Goal: Task Accomplishment & Management: Manage account settings

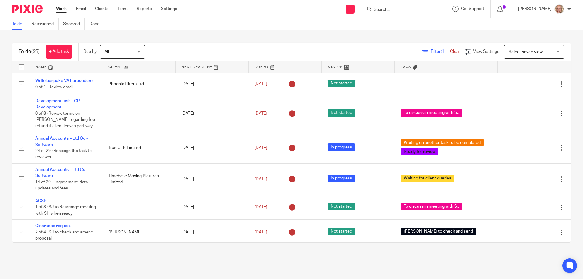
click at [402, 6] on form at bounding box center [405, 9] width 65 height 8
click at [397, 9] on input "Search" at bounding box center [400, 9] width 55 height 5
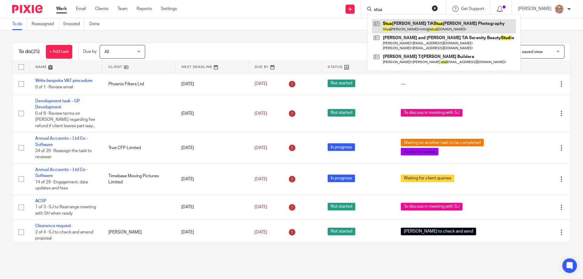
type input "stua"
click at [428, 27] on link at bounding box center [444, 26] width 144 height 14
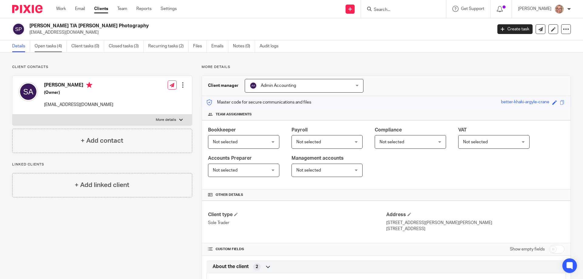
click at [41, 47] on link "Open tasks (4)" at bounding box center [51, 46] width 32 height 12
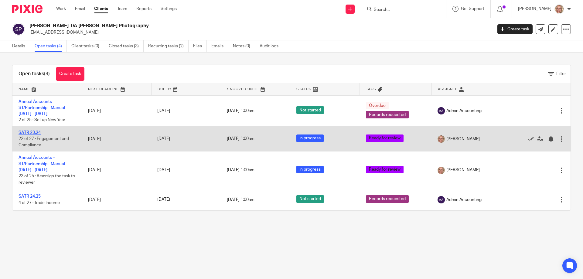
click at [32, 131] on link "SATR 23.24" at bounding box center [30, 133] width 22 height 4
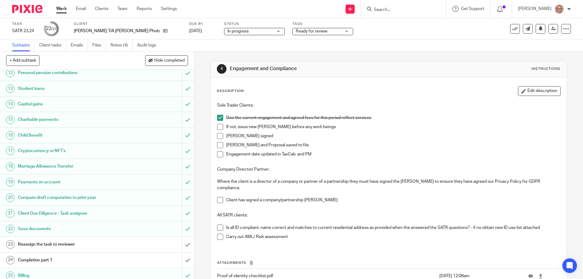
scroll to position [218, 0]
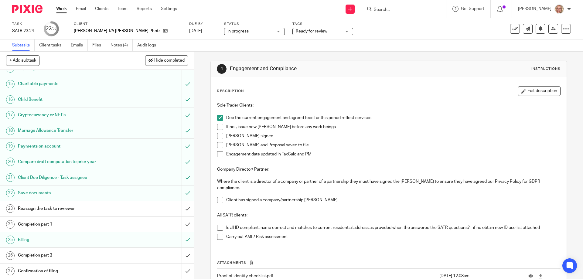
click at [66, 210] on h1 "Reassign the task to reviewer" at bounding box center [70, 208] width 105 height 9
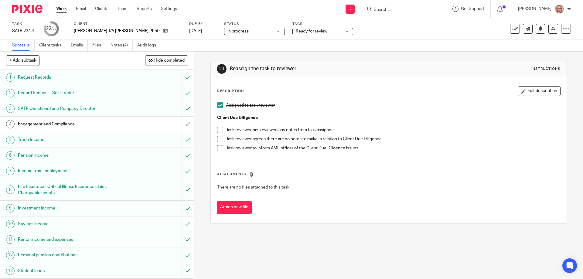
click at [219, 128] on span at bounding box center [220, 130] width 6 height 6
click at [218, 135] on li "Task reviewer has reviewed any notes from task assignee" at bounding box center [388, 131] width 343 height 9
click at [217, 137] on span at bounding box center [220, 139] width 6 height 6
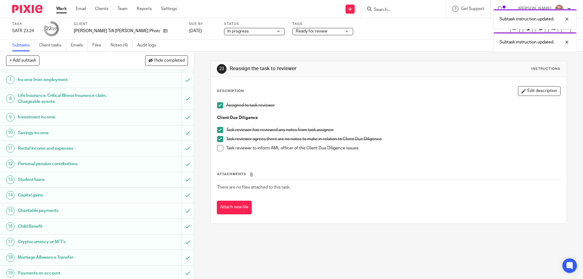
scroll to position [182, 0]
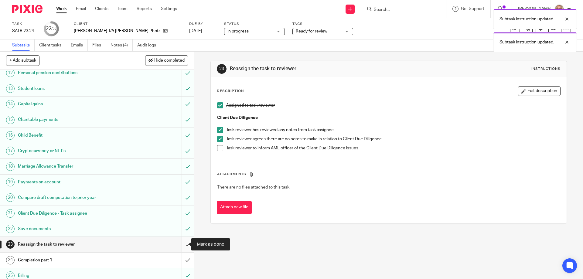
click at [181, 244] on input "submit" at bounding box center [97, 244] width 194 height 15
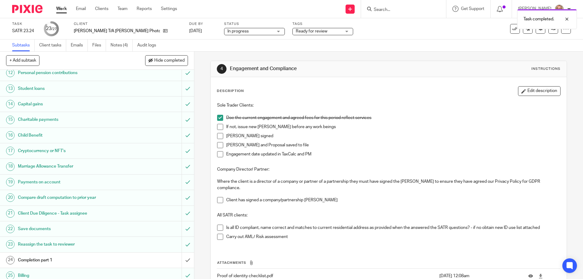
scroll to position [218, 0]
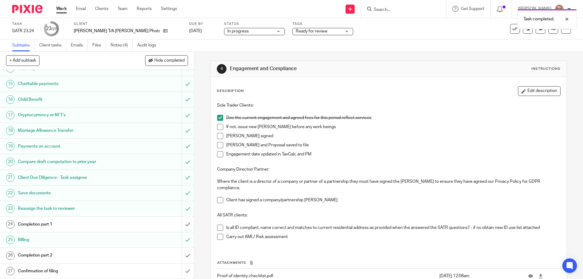
click at [54, 224] on h1 "Completion part 1" at bounding box center [70, 224] width 105 height 9
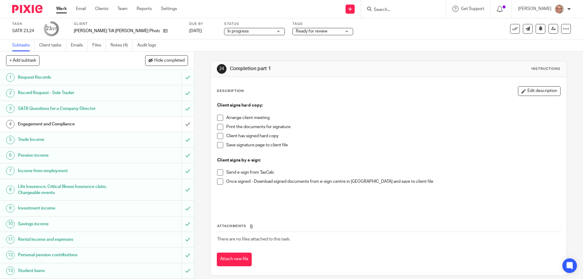
click at [331, 32] on div "Ready for review" at bounding box center [322, 31] width 61 height 7
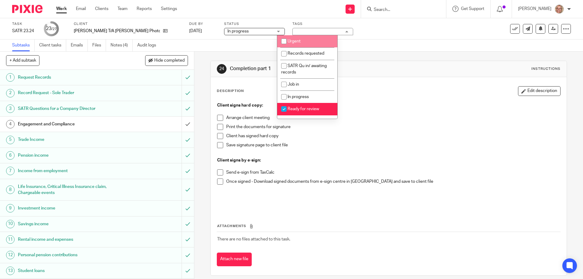
scroll to position [20, 0]
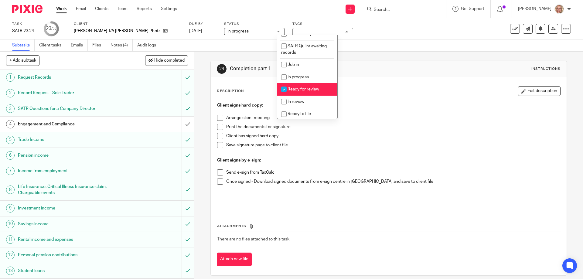
click at [307, 88] on span "Ready for review" at bounding box center [304, 89] width 32 height 4
checkbox input "false"
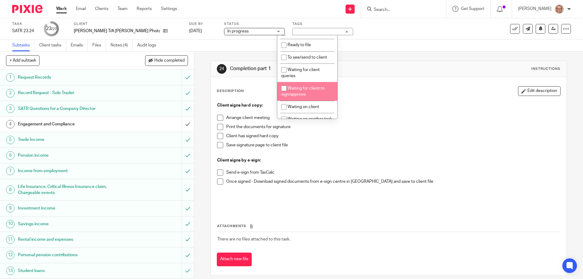
click at [320, 89] on span "Waiting for client to sign/approve" at bounding box center [302, 91] width 43 height 11
checkbox input "true"
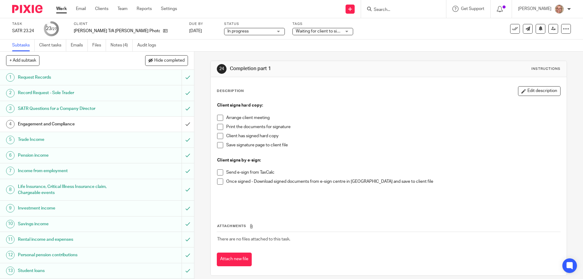
click at [429, 84] on div "Description Edit description Client signs hard copy: Arrange client meeting Pri…" at bounding box center [389, 176] width 356 height 198
click at [551, 29] on icon at bounding box center [553, 28] width 5 height 5
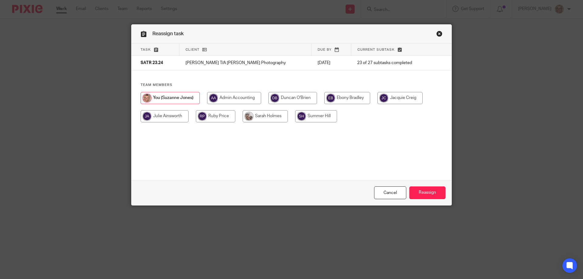
click at [355, 98] on input "radio" at bounding box center [347, 98] width 46 height 12
radio input "true"
click at [426, 188] on input "Reassign" at bounding box center [427, 192] width 36 height 13
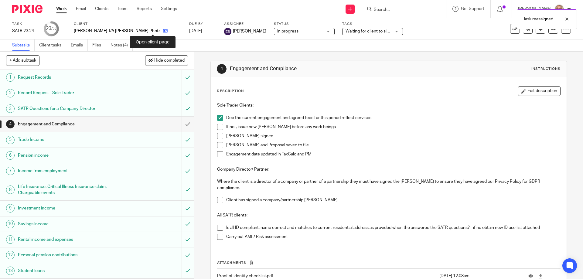
click at [163, 32] on icon at bounding box center [165, 31] width 5 height 5
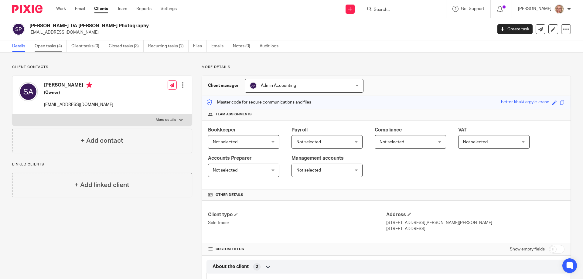
click at [59, 46] on link "Open tasks (4)" at bounding box center [51, 46] width 32 height 12
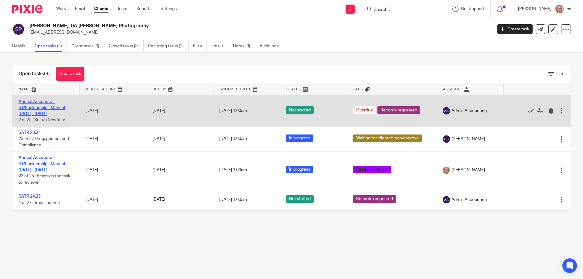
click at [30, 108] on link "Annual Accounts – ST/Partnership - Manual 6.4.24 - 5.4.25" at bounding box center [42, 108] width 46 height 17
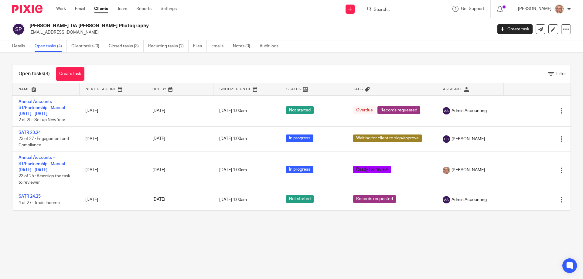
click at [46, 46] on link "Open tasks (4)" at bounding box center [51, 46] width 32 height 12
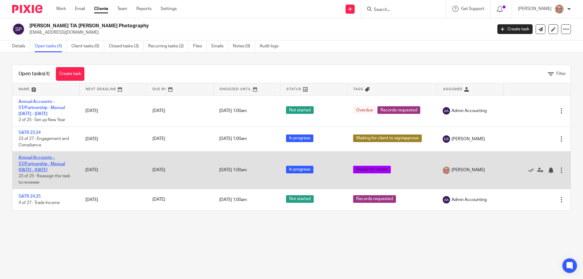
click at [38, 162] on link "Annual Accounts – ST/Partnership - Manual [DATE] - [DATE]" at bounding box center [42, 163] width 46 height 17
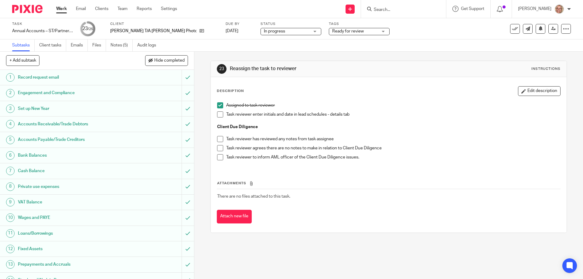
click at [217, 115] on span at bounding box center [220, 114] width 6 height 6
click at [220, 138] on span at bounding box center [220, 139] width 6 height 6
click at [222, 146] on li "Task reviewer agrees there are no notes to make in relation to Client Due Dilig…" at bounding box center [388, 149] width 343 height 9
click at [218, 150] on span at bounding box center [220, 148] width 6 height 6
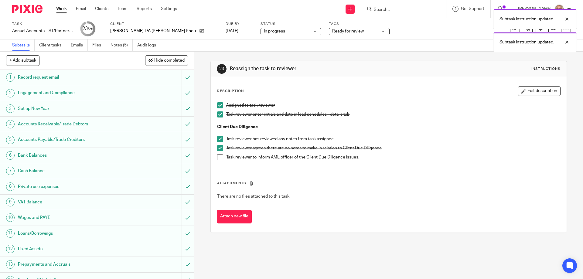
scroll to position [181, 0]
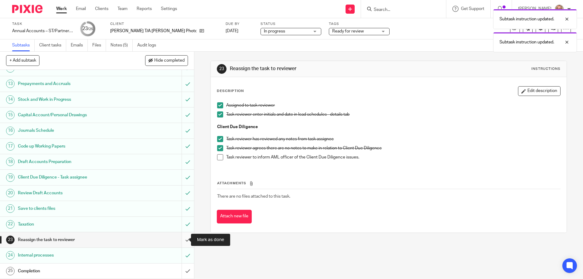
click at [182, 240] on input "submit" at bounding box center [97, 239] width 194 height 15
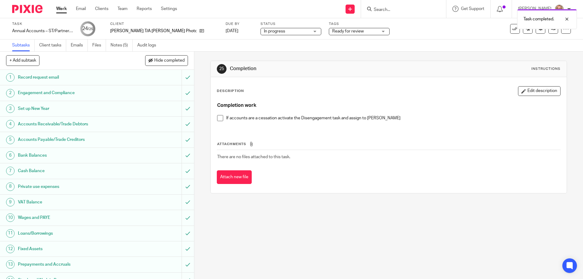
click at [367, 31] on div "Ready for review" at bounding box center [359, 31] width 61 height 7
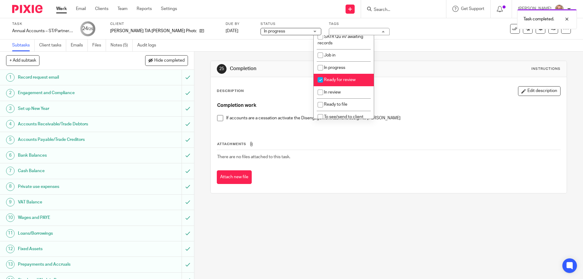
scroll to position [31, 0]
click at [355, 79] on span "Ready for review" at bounding box center [340, 78] width 32 height 4
checkbox input "false"
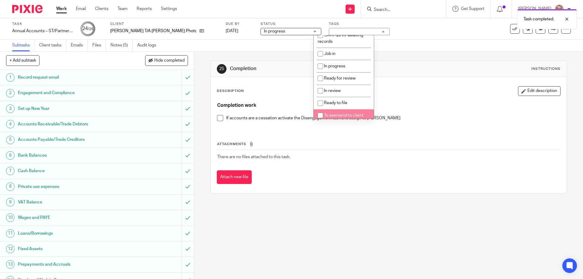
click at [350, 113] on li "To see/send to client" at bounding box center [344, 115] width 60 height 12
checkbox input "true"
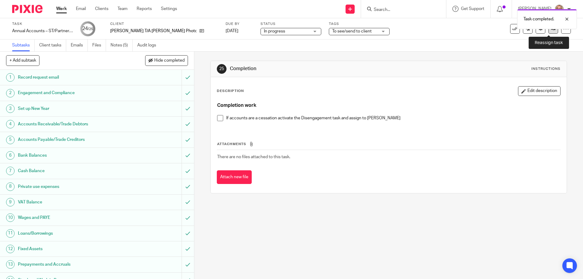
click at [550, 31] on link at bounding box center [553, 29] width 10 height 10
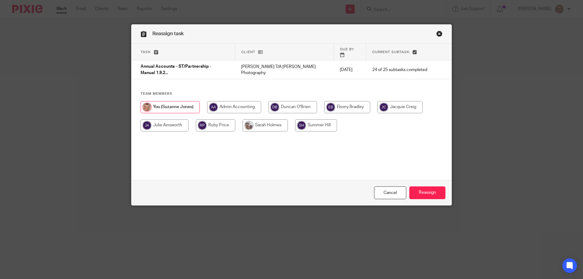
click at [339, 101] on input "radio" at bounding box center [347, 107] width 46 height 12
radio input "true"
click at [428, 195] on input "Reassign" at bounding box center [427, 192] width 36 height 13
